Goal: Book appointment/travel/reservation

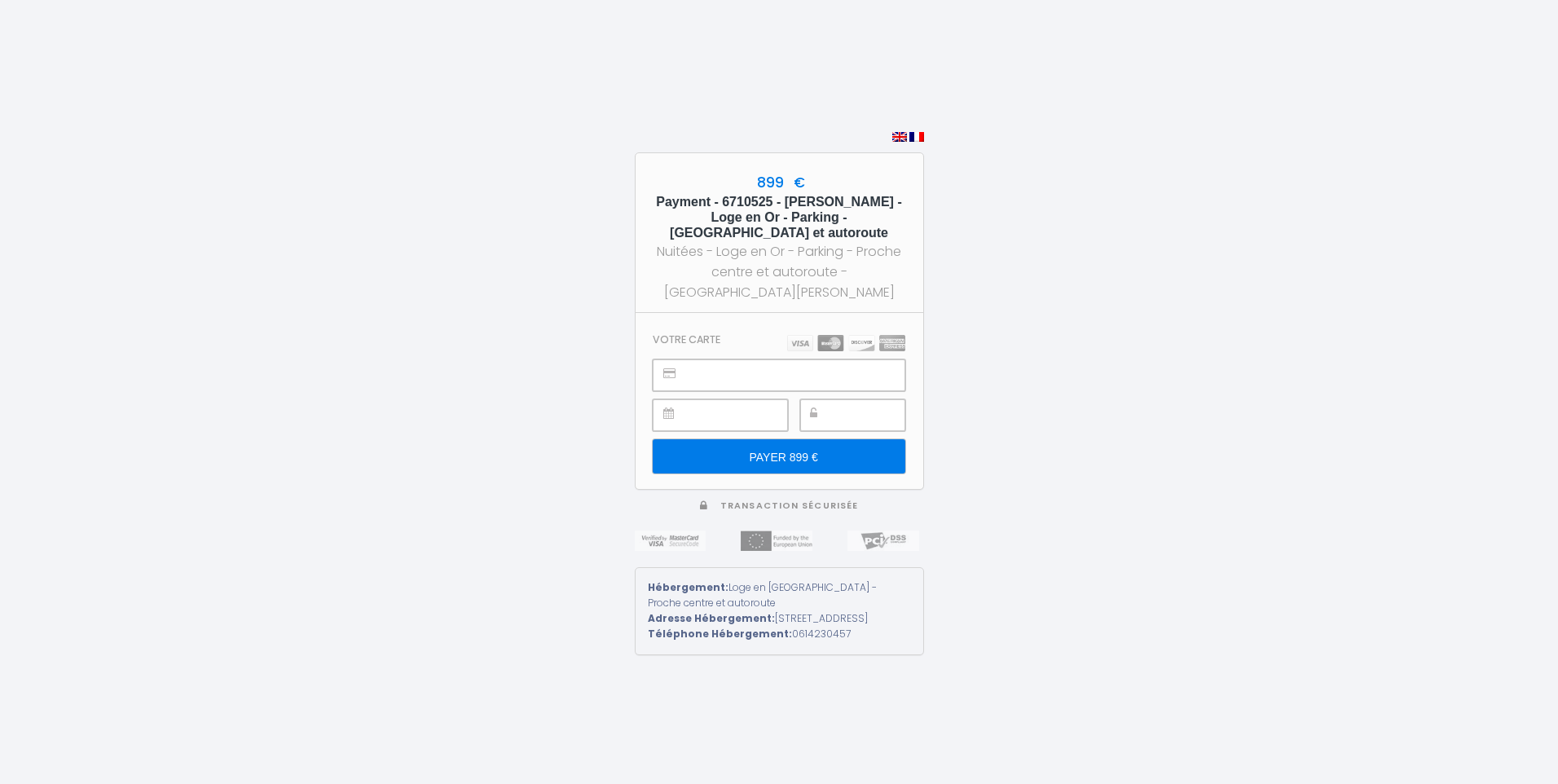
click at [1177, 318] on div "899 € Payment - 6710525 - [PERSON_NAME] - Loge en Or - Parking - [GEOGRAPHIC_DA…" at bounding box center [779, 392] width 1558 height 784
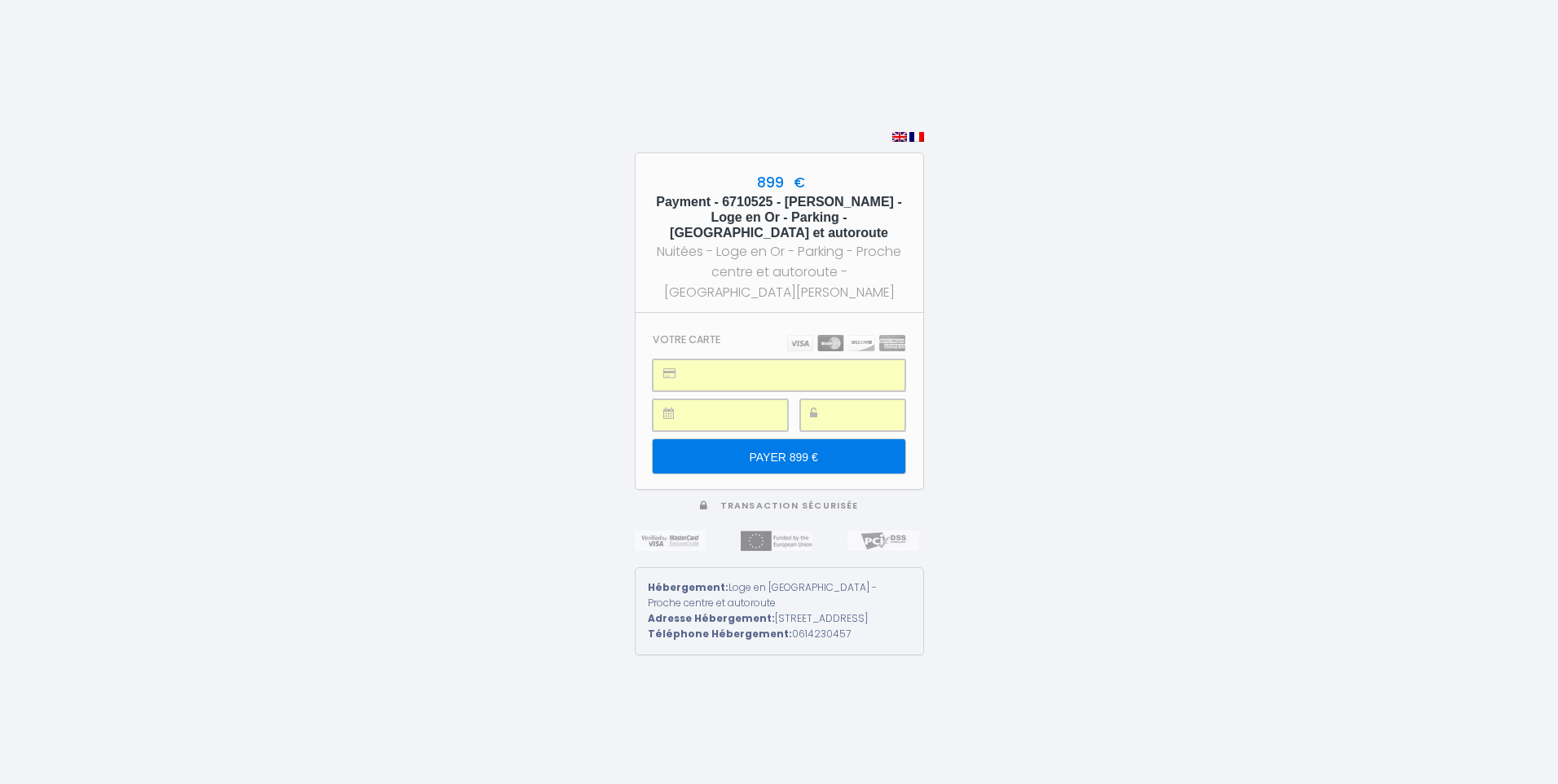
click at [788, 439] on input "PAYER 899 €" at bounding box center [778, 456] width 251 height 34
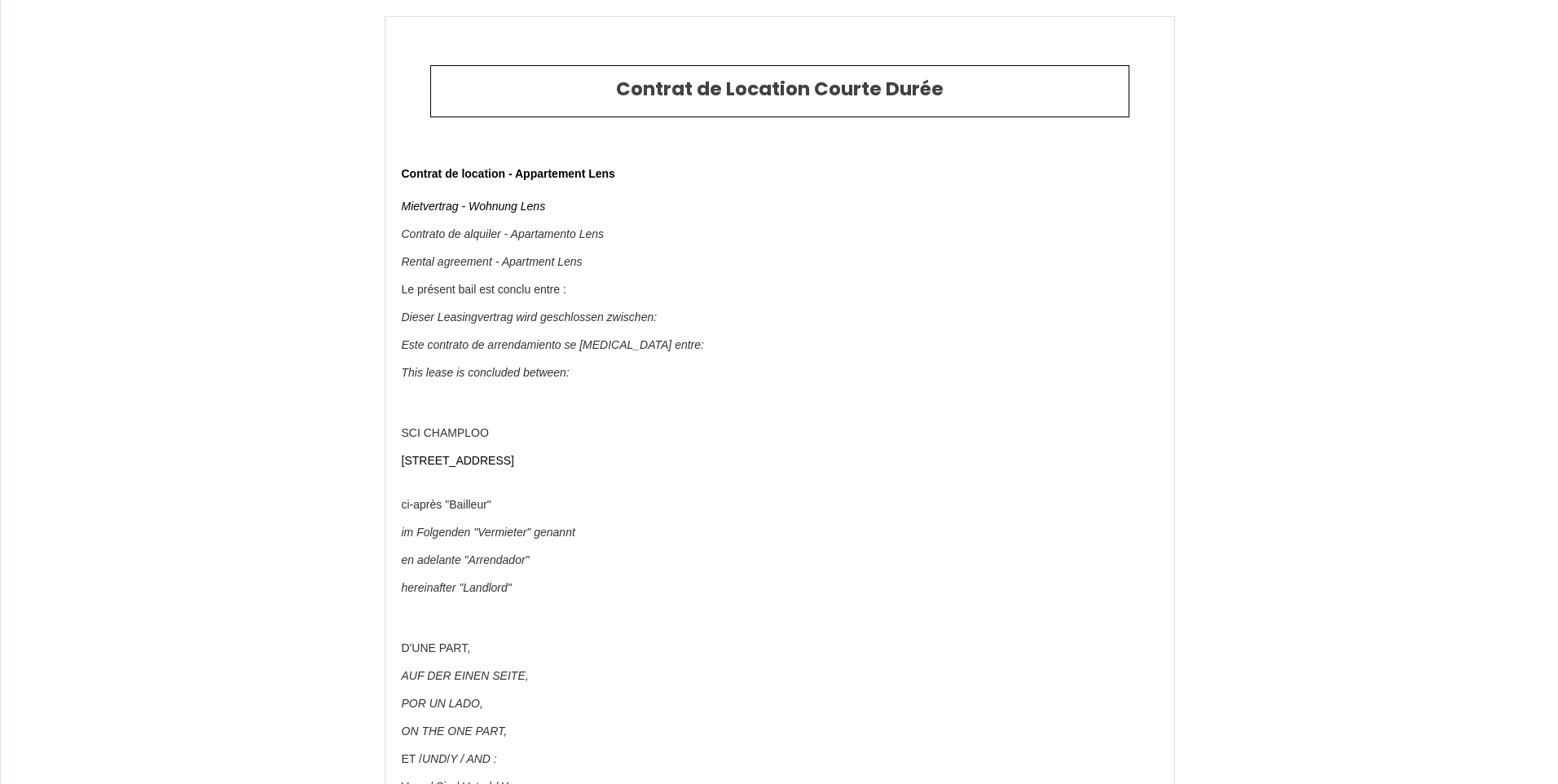
type input "6710525"
type input "Loge en [GEOGRAPHIC_DATA] - Proche centre et autoroute"
type input "[STREET_ADDRESS]"
type input "62300"
type input "Lens"
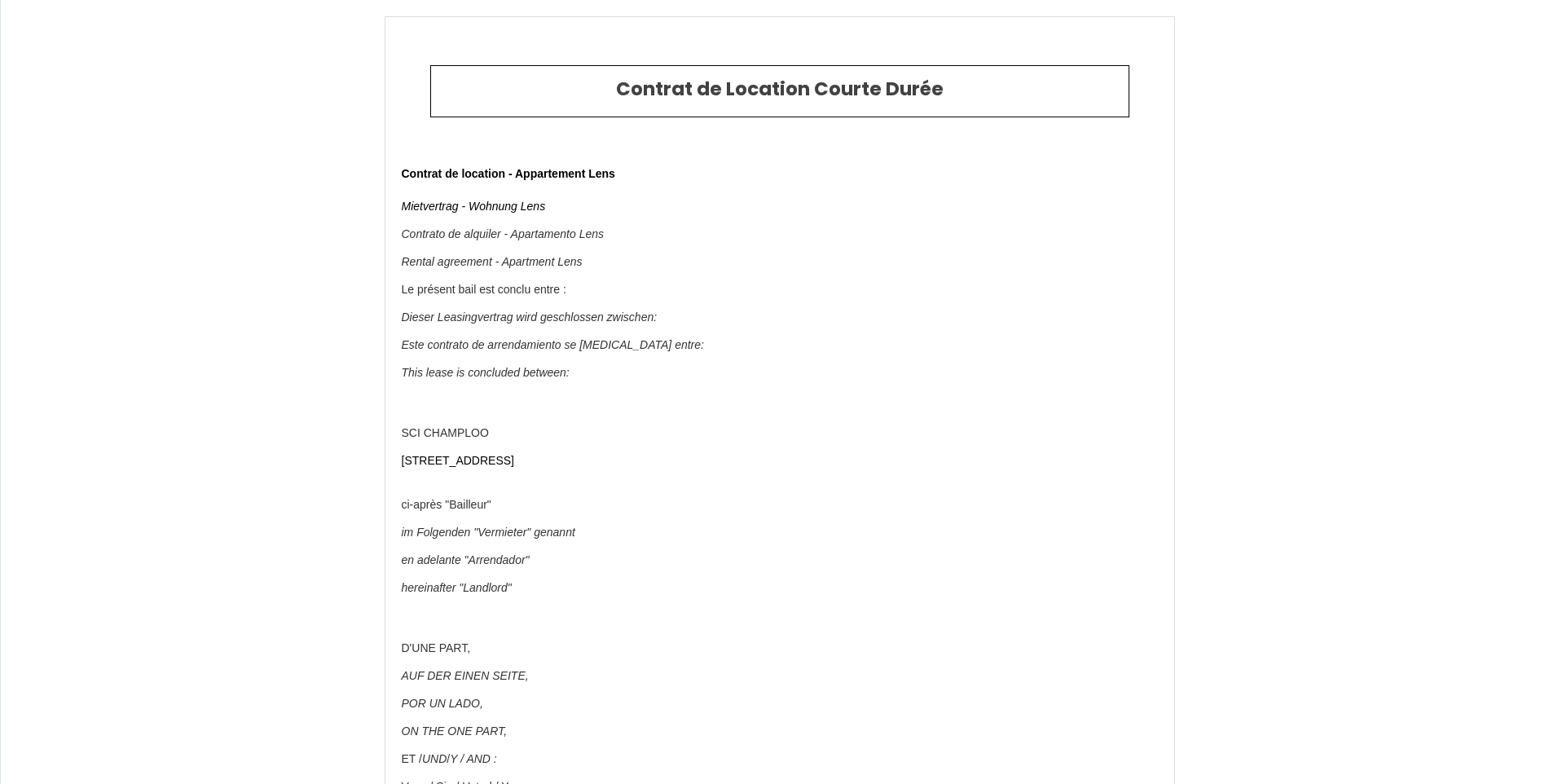
type input "[GEOGRAPHIC_DATA]"
type input "[DATE]"
type input "1"
type input "0"
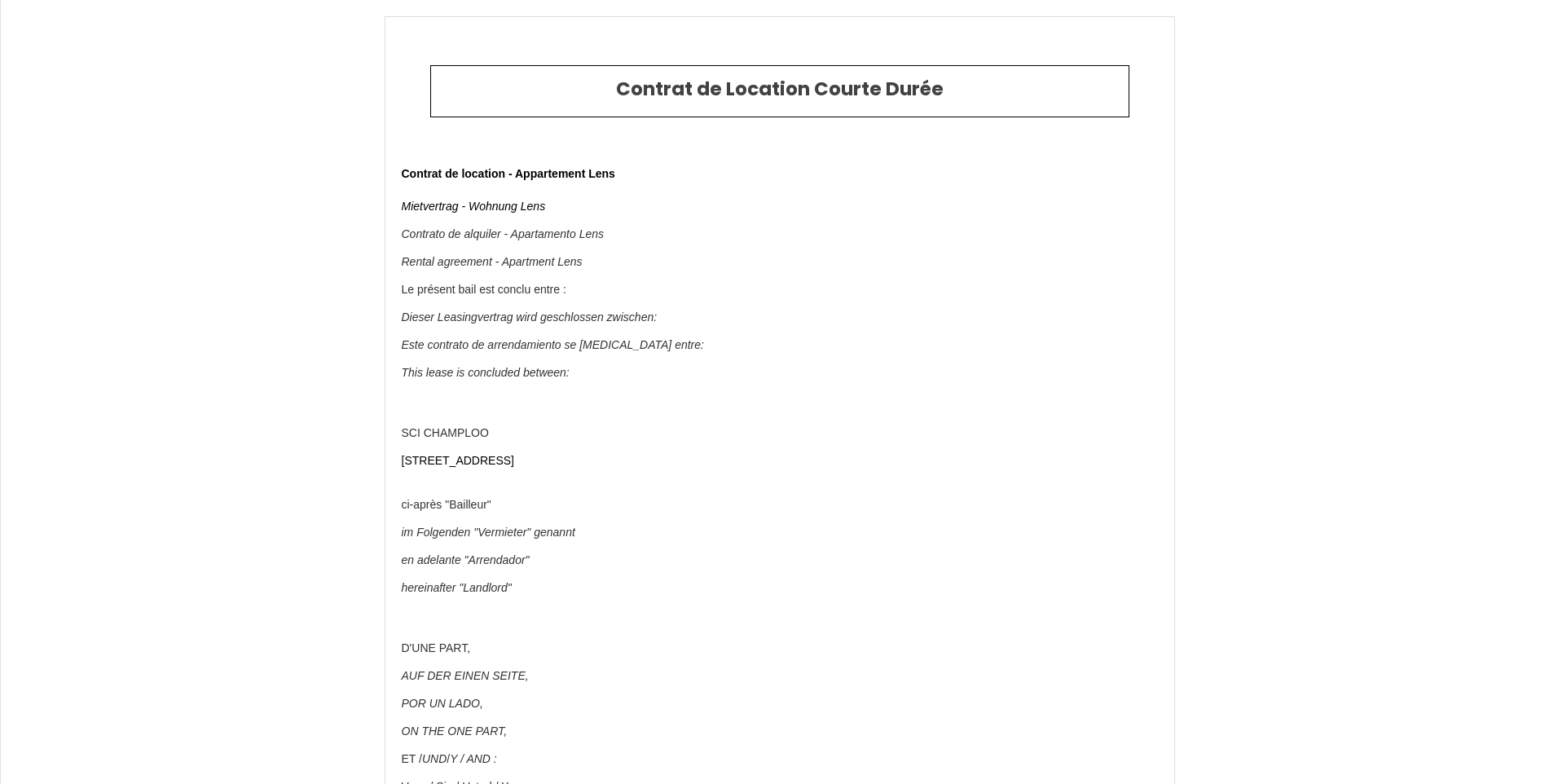
type input "300"
type input "899"
type input "SCI CHAMPLOO"
type input "SIRET 908 380 314 00017"
type input "[STREET_ADDRESS]"
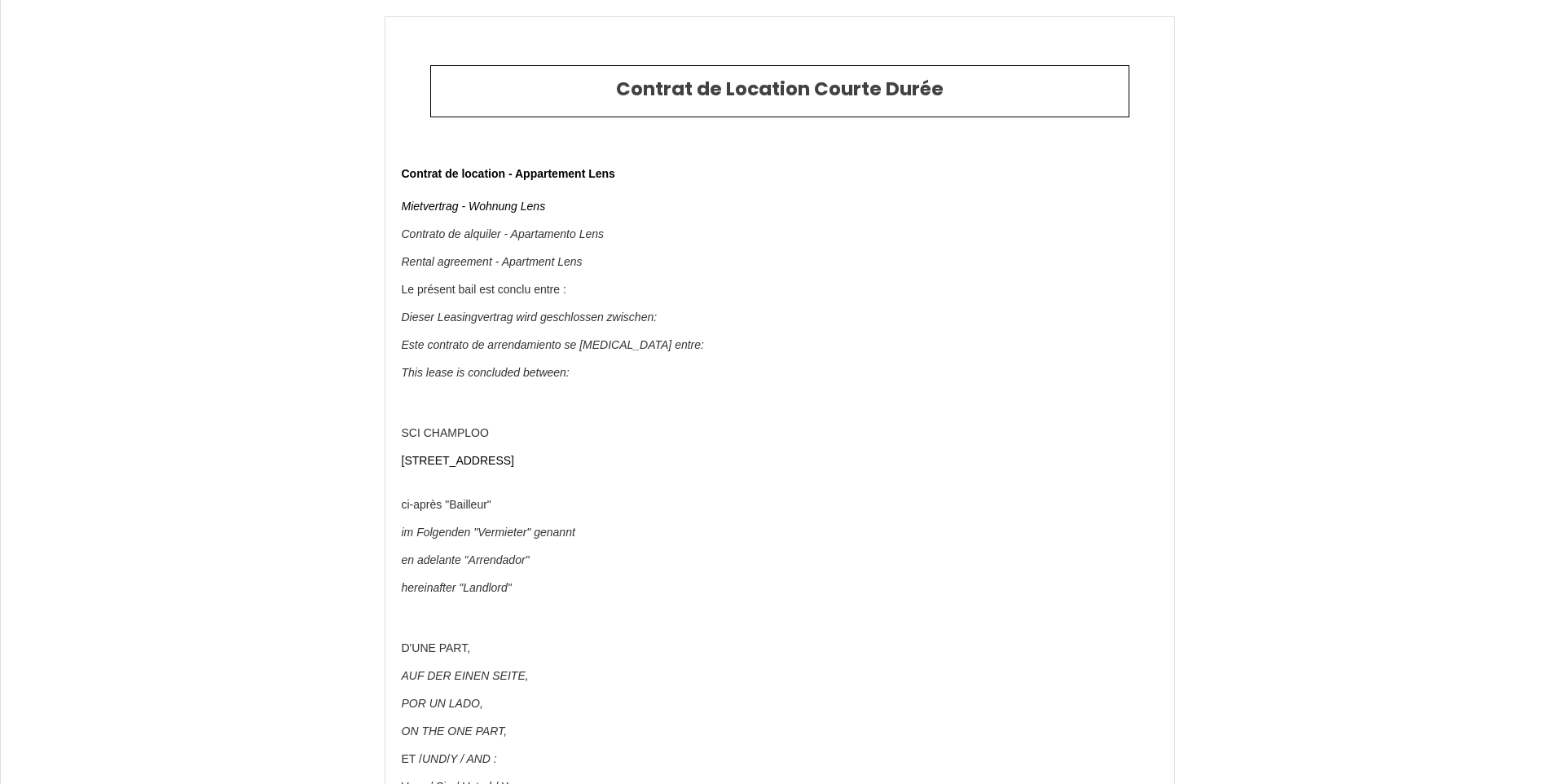
type input "62300"
type input "Lens"
type input "[GEOGRAPHIC_DATA]"
type input "[EMAIL_ADDRESS][DOMAIN_NAME]"
type input "[PERSON_NAME]"
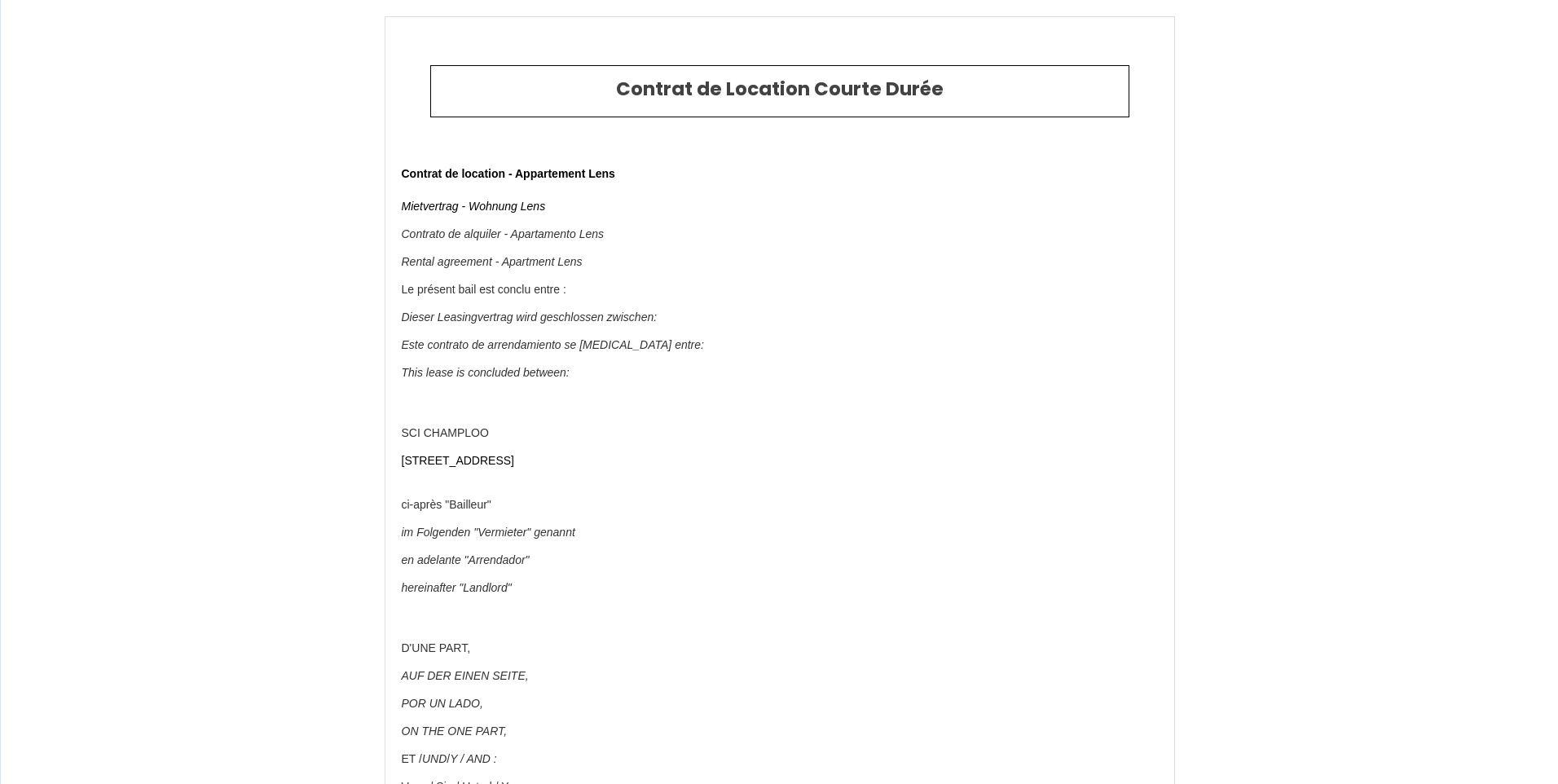
type input "BOUSLIM"
type input "[EMAIL_ADDRESS][DOMAIN_NAME]"
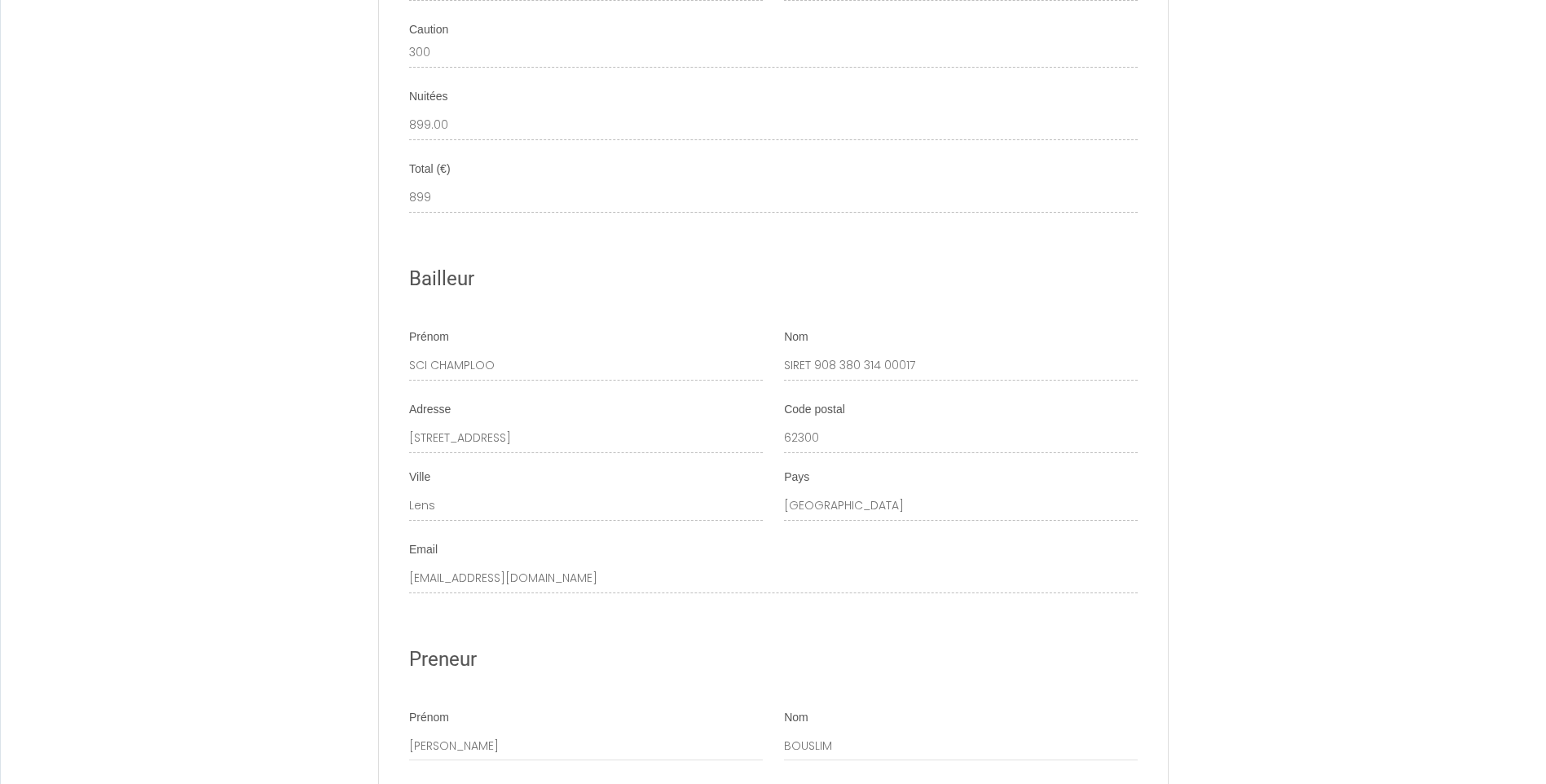
scroll to position [23080, 0]
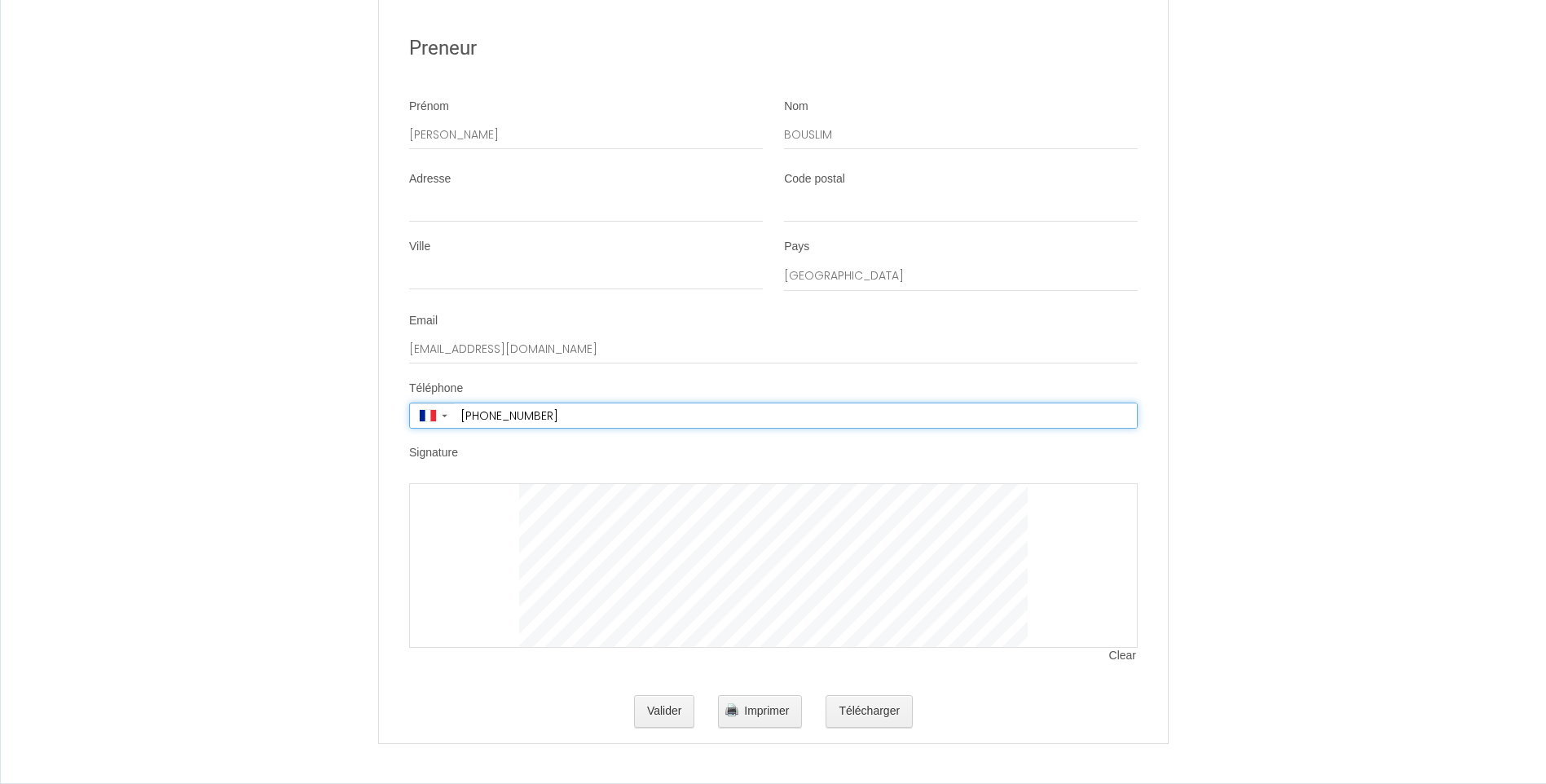
click at [584, 419] on input "[PHONE_NUMBER]" at bounding box center [795, 415] width 682 height 24
drag, startPoint x: 584, startPoint y: 419, endPoint x: 484, endPoint y: 409, distance: 100.5
click at [484, 409] on input "[PHONE_NUMBER]" at bounding box center [795, 415] width 682 height 24
type input "[PHONE_NUMBER]"
click at [509, 507] on div at bounding box center [773, 565] width 728 height 164
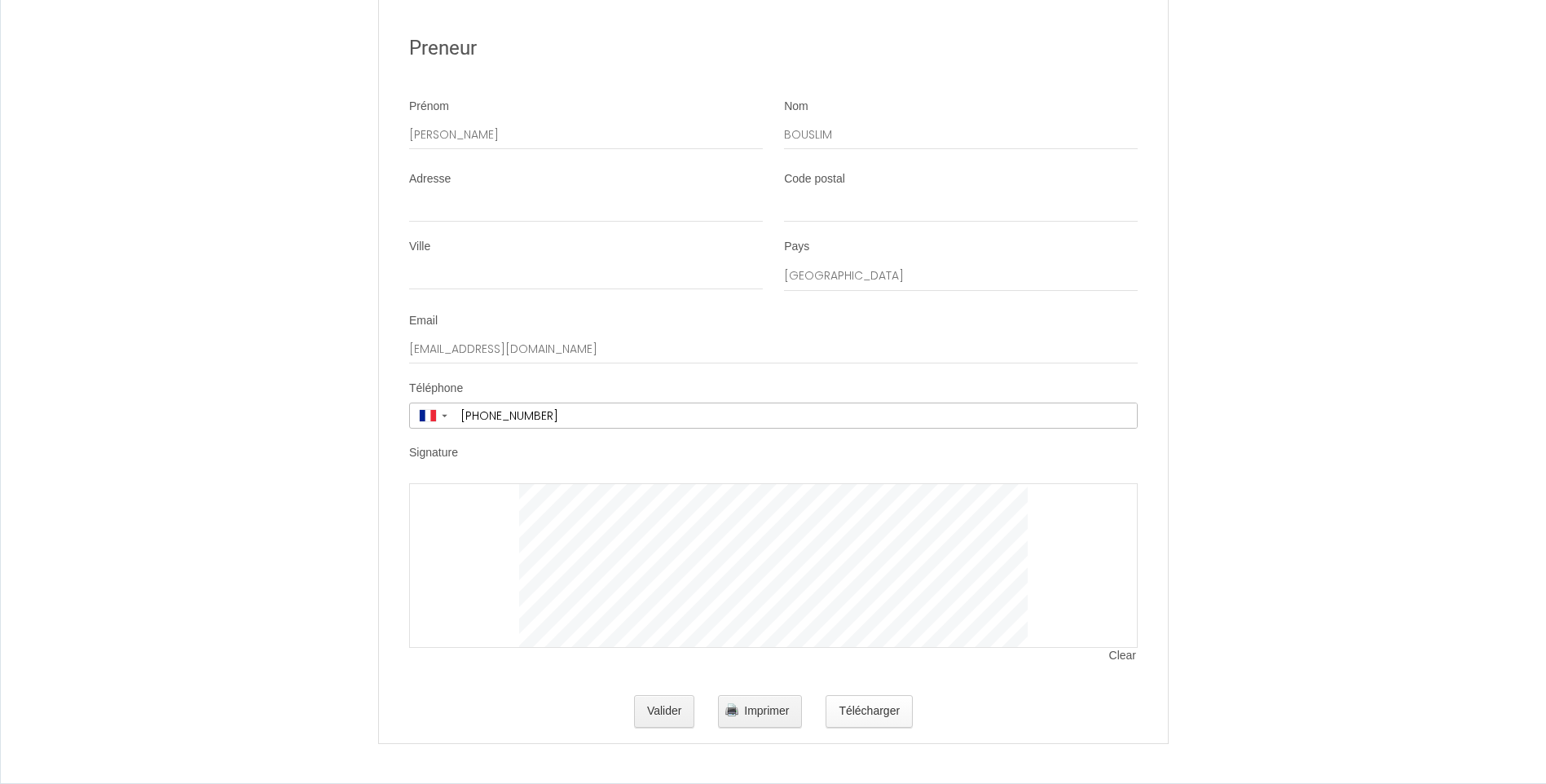
click at [675, 721] on button "Valider" at bounding box center [664, 711] width 61 height 33
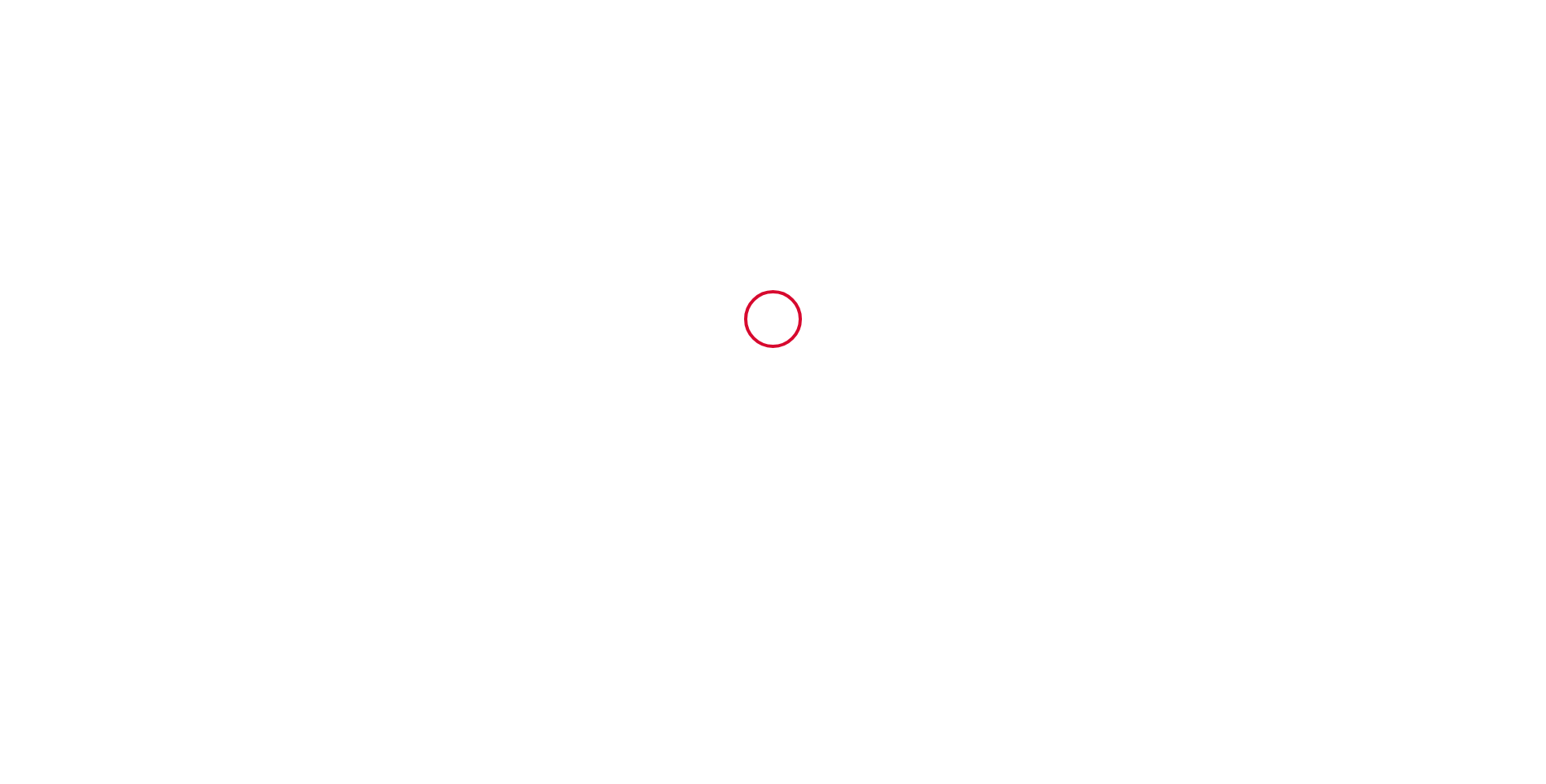
scroll to position [0, 0]
type input "899"
